Goal: Task Accomplishment & Management: Manage account settings

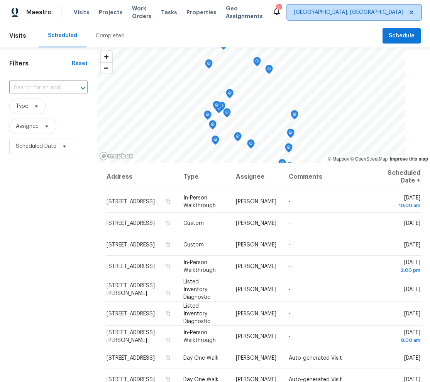
click at [408, 12] on icon at bounding box center [411, 12] width 6 height 6
click at [335, 12] on span "[GEOGRAPHIC_DATA], [GEOGRAPHIC_DATA]" at bounding box center [348, 12] width 110 height 8
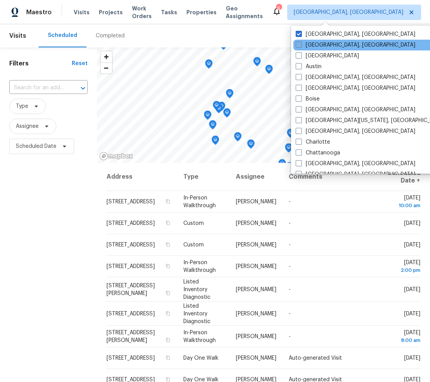
click at [310, 47] on label "[GEOGRAPHIC_DATA], [GEOGRAPHIC_DATA]" at bounding box center [355, 45] width 120 height 8
click at [300, 46] on input "[GEOGRAPHIC_DATA], [GEOGRAPHIC_DATA]" at bounding box center [297, 43] width 5 height 5
checkbox input "true"
